Goal: Find contact information: Find contact information

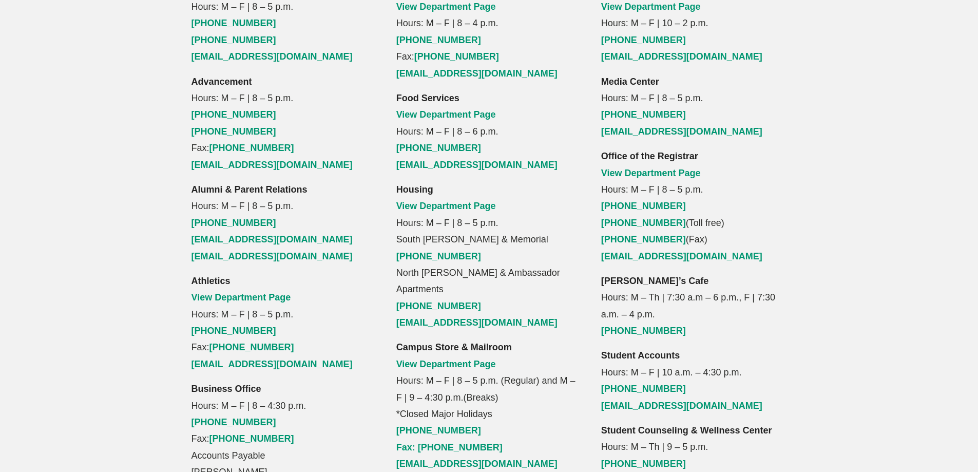
scroll to position [812, 0]
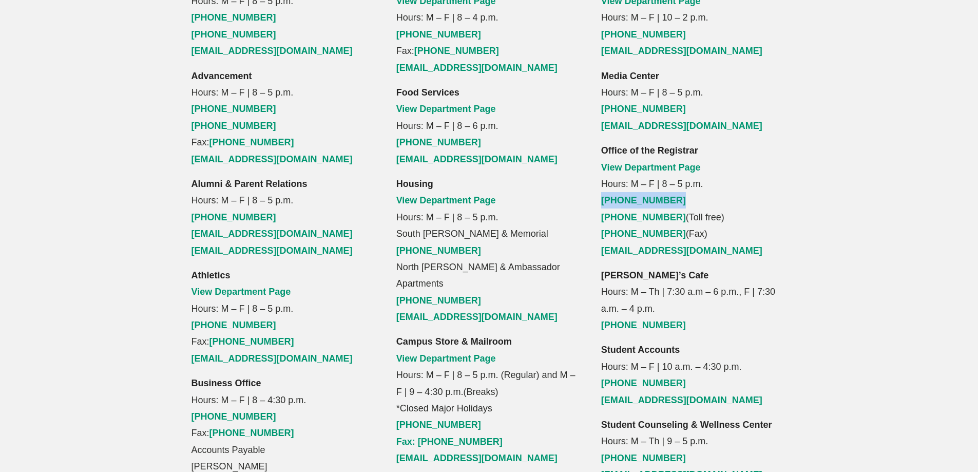
drag, startPoint x: 676, startPoint y: 135, endPoint x: 594, endPoint y: 137, distance: 82.2
click at [594, 137] on div "Library View Department Page Hours: M – F | 10 – 2 p.m. [PHONE_NUMBER] [EMAIL_A…" at bounding box center [693, 316] width 205 height 681
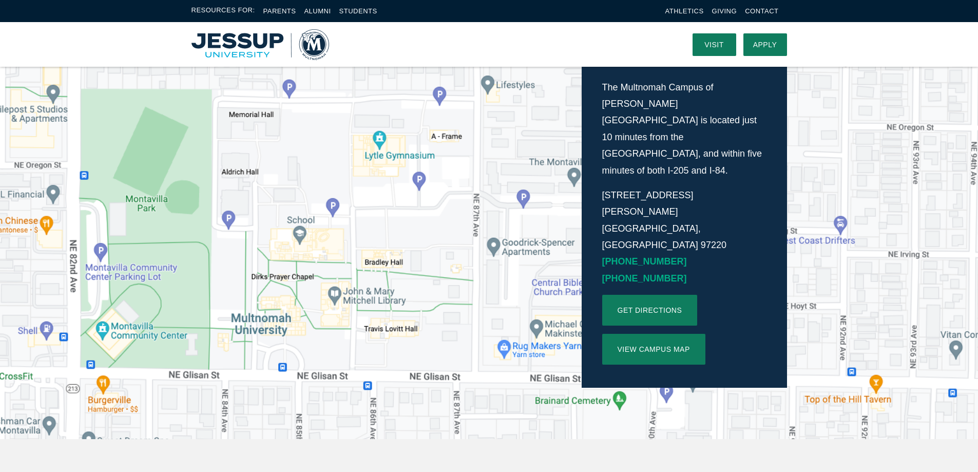
scroll to position [247, 0]
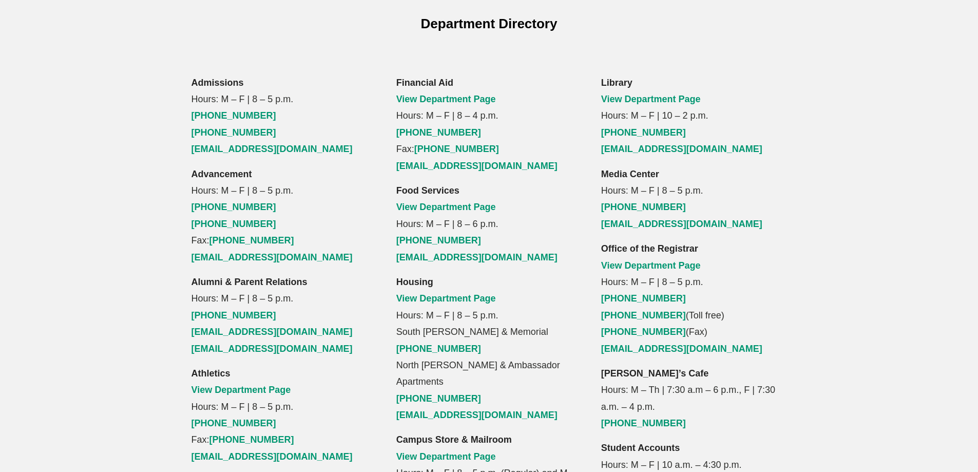
scroll to position [719, 0]
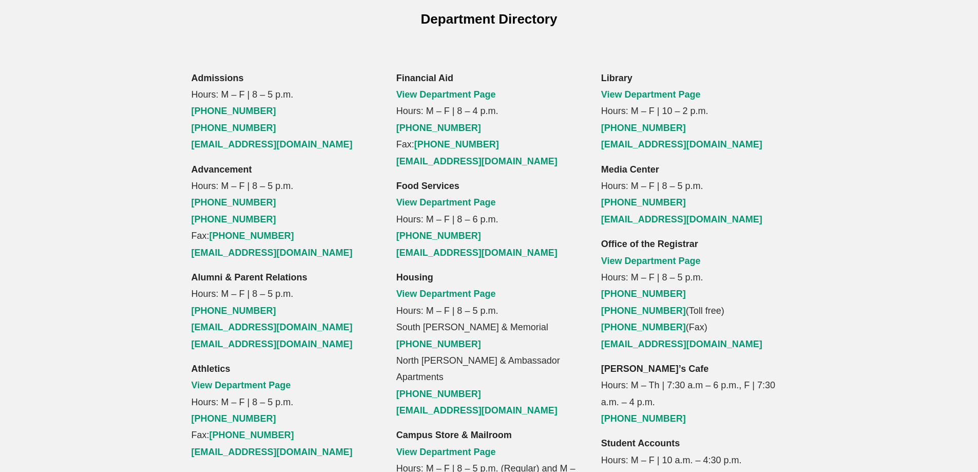
drag, startPoint x: 730, startPoint y: 236, endPoint x: 644, endPoint y: 217, distance: 87.9
click at [644, 236] on p "Office of the Registrar View Department Page Hours: M – F | 8 – 5 p.m. (503) 25…" at bounding box center [694, 294] width 186 height 117
drag, startPoint x: 707, startPoint y: 228, endPoint x: 705, endPoint y: 223, distance: 5.5
click at [707, 236] on p "Office of the Registrar View Department Page Hours: M – F | 8 – 5 p.m. (503) 25…" at bounding box center [694, 294] width 186 height 117
click at [700, 236] on p "Office of the Registrar View Department Page Hours: M – F | 8 – 5 p.m. (503) 25…" at bounding box center [694, 294] width 186 height 117
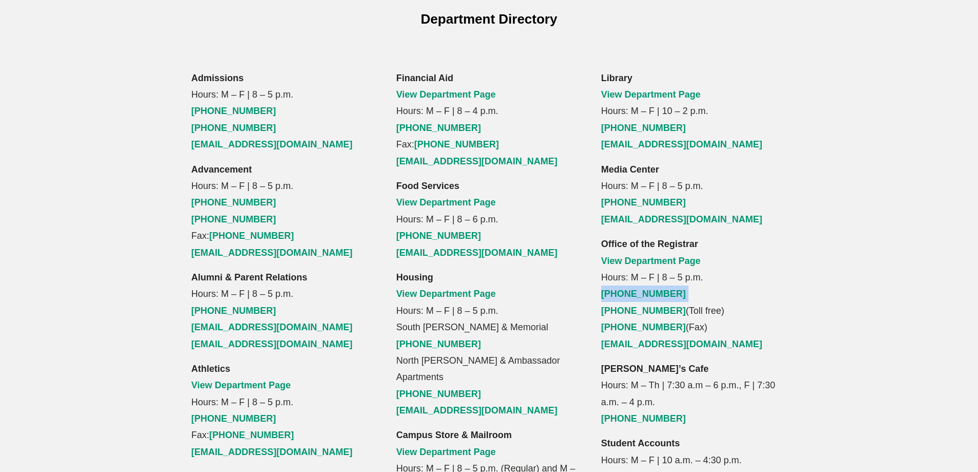
drag, startPoint x: 700, startPoint y: 221, endPoint x: 597, endPoint y: 221, distance: 103.2
click at [597, 221] on div "Library View Department Page Hours: M – F | 10 – 2 p.m. [PHONE_NUMBER] [EMAIL_A…" at bounding box center [693, 410] width 205 height 681
